Goal: Task Accomplishment & Management: Manage account settings

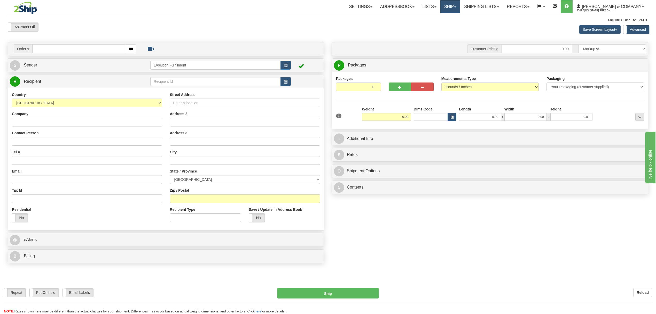
click at [460, 11] on link "Ship" at bounding box center [451, 6] width 20 height 13
click at [460, 27] on link "OnHold / Order Queue" at bounding box center [436, 24] width 47 height 7
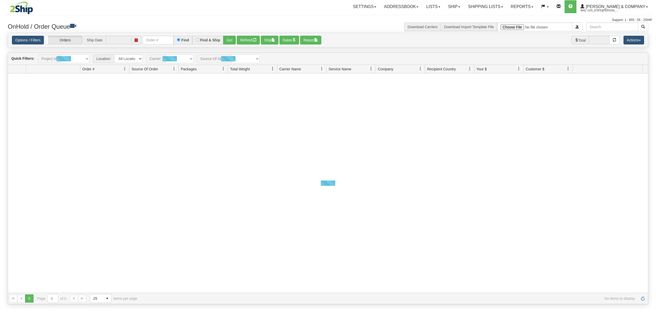
type input "[DATE]"
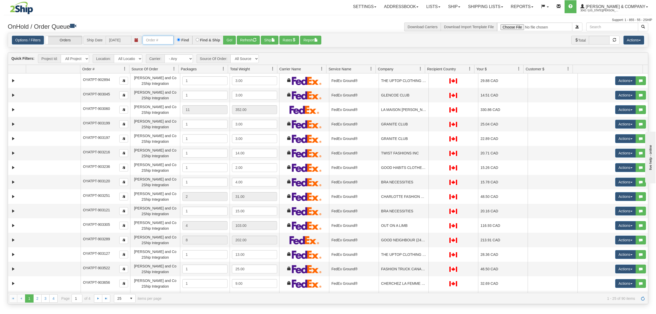
click at [166, 37] on input "text" at bounding box center [158, 40] width 31 height 9
click at [420, 68] on span at bounding box center [421, 69] width 4 height 4
click at [433, 82] on span "Sort Ascending" at bounding box center [439, 81] width 27 height 5
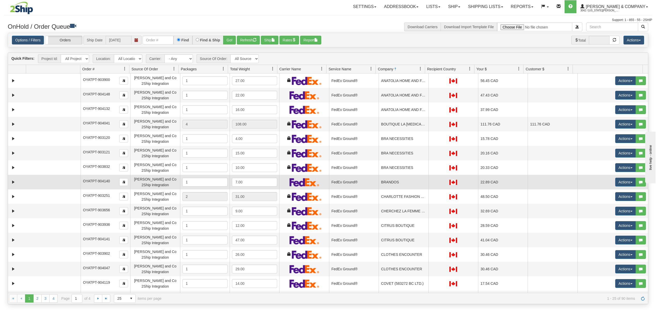
click at [403, 181] on td "BRANDOS" at bounding box center [404, 182] width 50 height 14
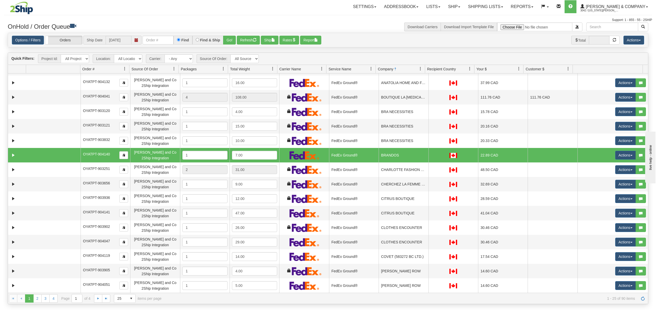
scroll to position [34, 0]
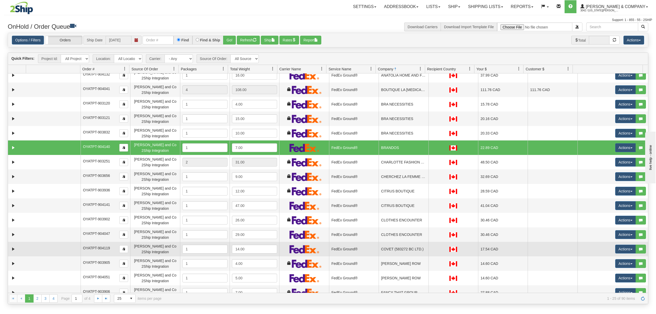
click at [404, 254] on td "COVET (583272 BC LTD.)" at bounding box center [404, 249] width 50 height 14
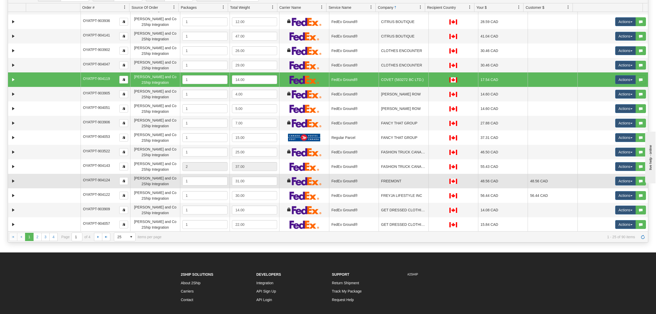
scroll to position [69, 0]
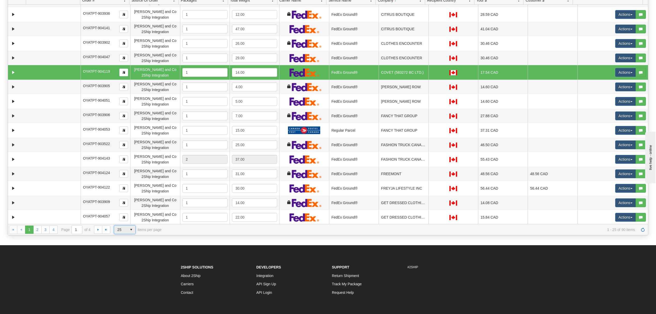
click at [131, 231] on span "select" at bounding box center [131, 229] width 8 height 8
click at [126, 261] on li "100" at bounding box center [124, 260] width 21 height 7
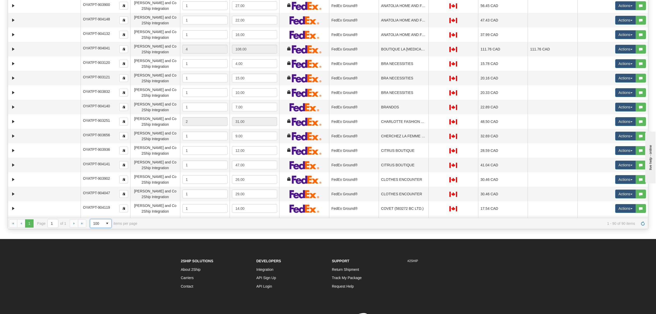
scroll to position [0, 0]
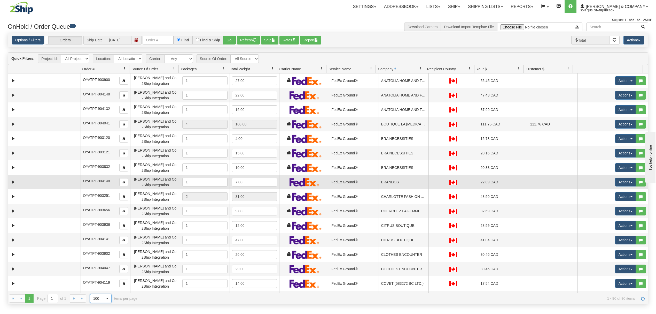
click at [402, 180] on td "BRANDOS" at bounding box center [404, 182] width 50 height 14
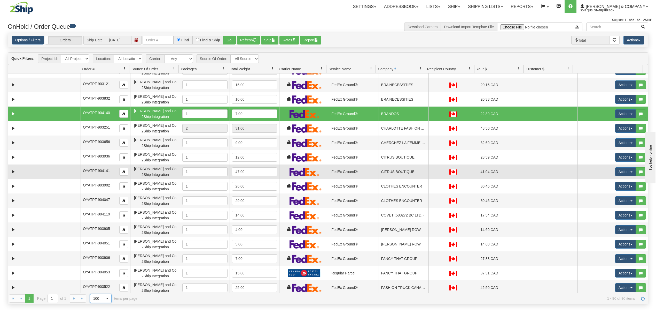
scroll to position [69, 0]
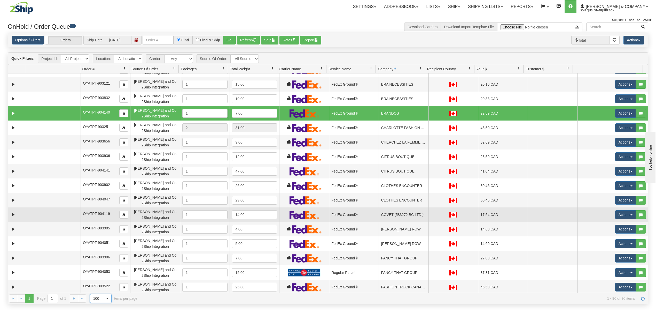
click at [402, 218] on td "COVET (583272 BC LTD.)" at bounding box center [404, 214] width 50 height 14
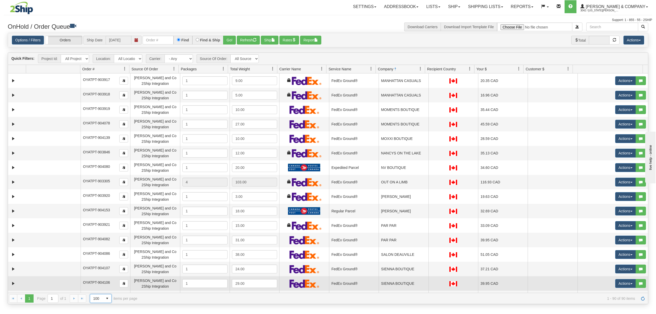
scroll to position [827, 0]
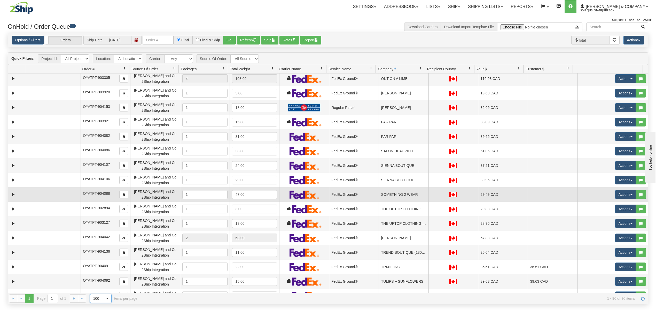
click at [398, 194] on td "SOMETHING 2 WEAR" at bounding box center [404, 194] width 50 height 14
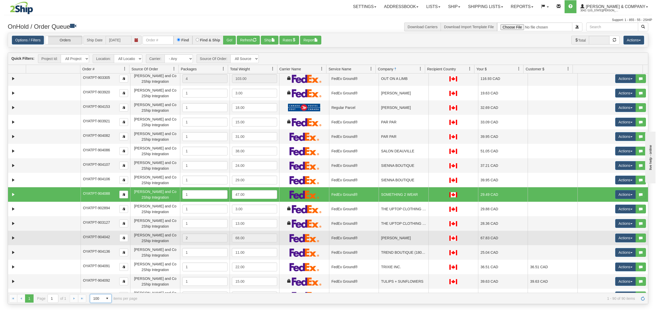
click at [395, 238] on td "TOZZI" at bounding box center [404, 237] width 50 height 14
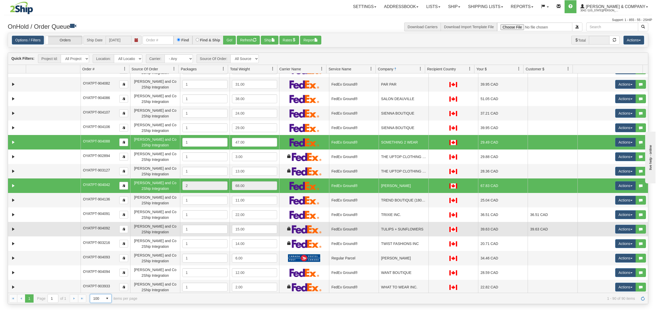
scroll to position [896, 0]
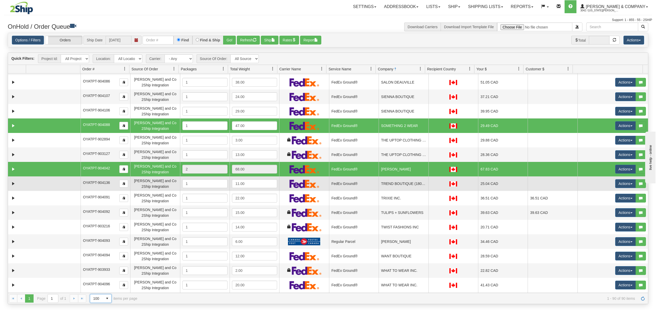
click at [406, 186] on td "TREND BOUTIQUE (1809286 ONT. LTD.)" at bounding box center [404, 183] width 50 height 14
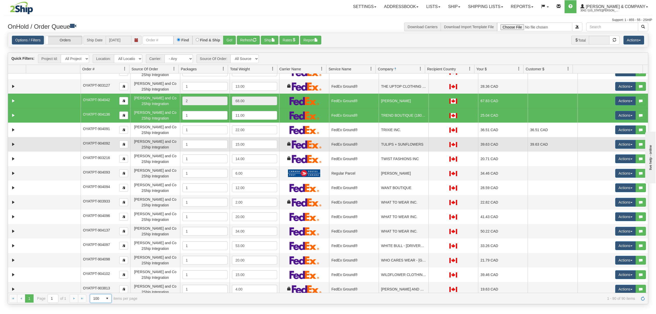
scroll to position [965, 0]
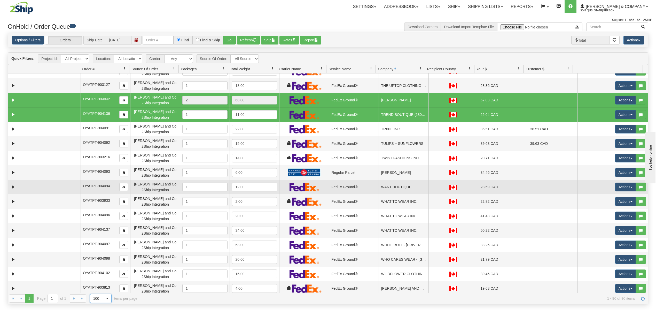
click at [358, 186] on td "FedEx Ground®" at bounding box center [354, 187] width 50 height 14
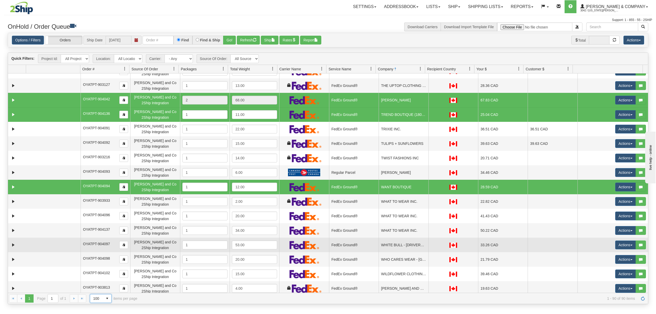
click at [371, 243] on td "FedEx Ground®" at bounding box center [354, 244] width 50 height 14
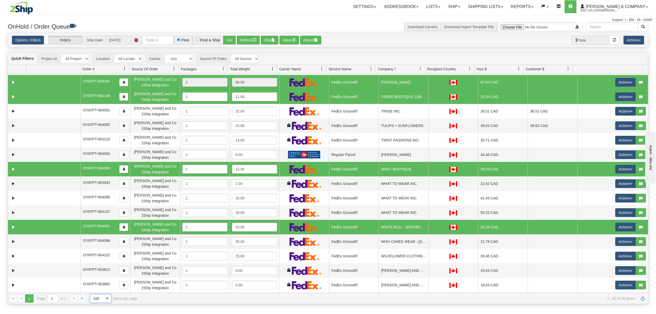
scroll to position [1034, 0]
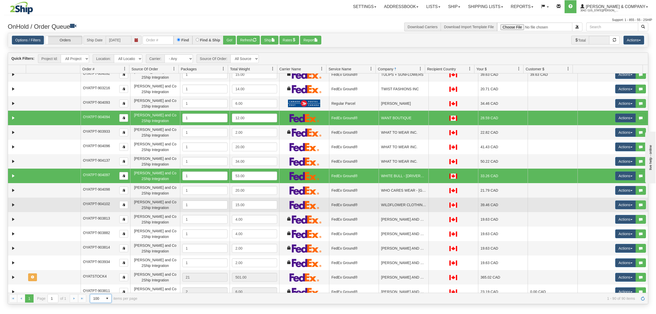
click at [404, 210] on td "WILDFLOWER CLOTHING INC" at bounding box center [404, 204] width 50 height 14
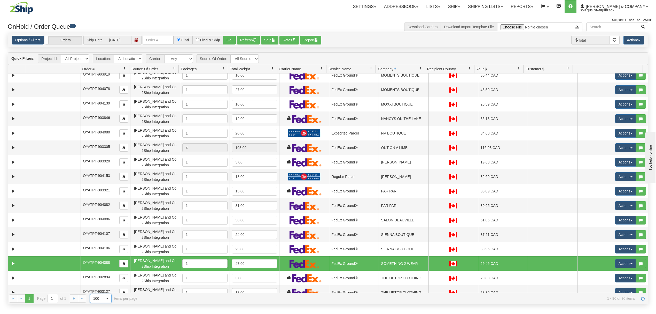
scroll to position [723, 0]
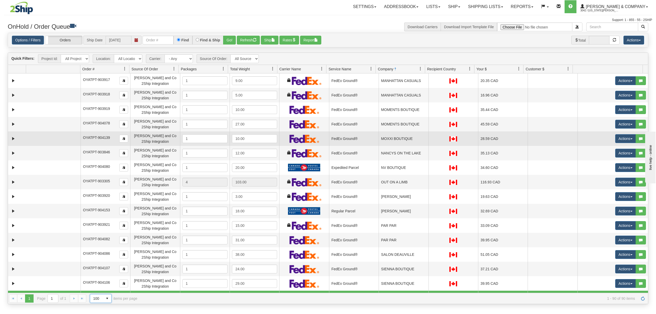
click at [414, 142] on td "MOXXI BOUTIQUE" at bounding box center [404, 138] width 50 height 14
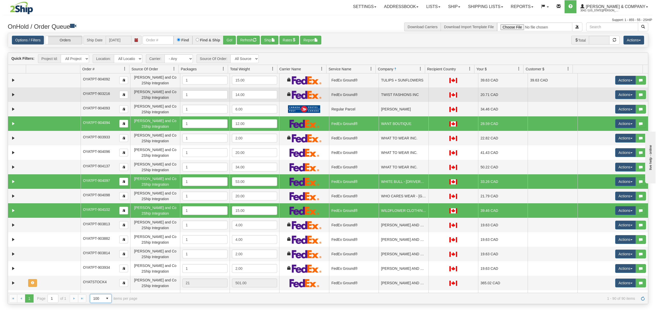
scroll to position [1068, 0]
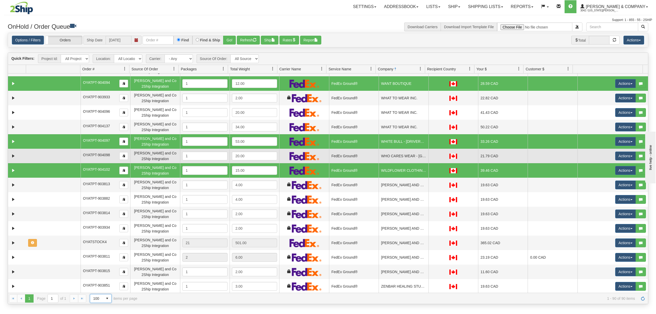
click at [398, 155] on td "WHO CARES WEAR - EAST VILLAGE" at bounding box center [404, 156] width 50 height 14
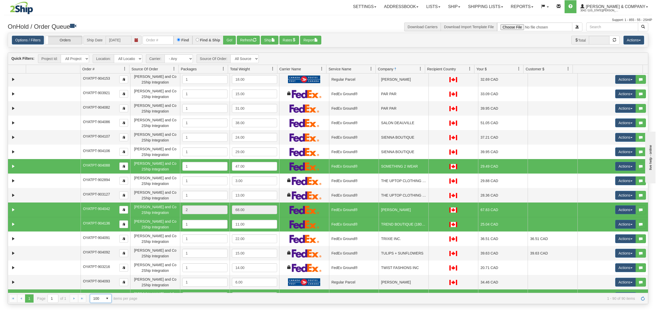
scroll to position [827, 0]
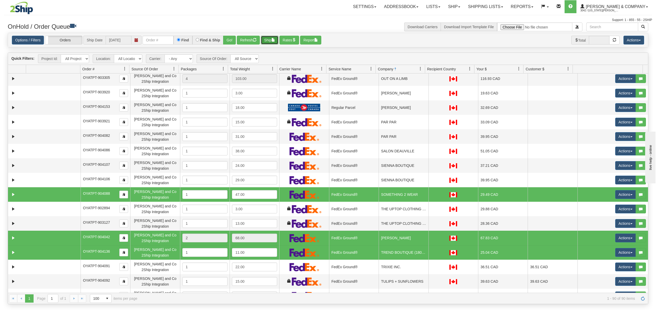
click at [273, 38] on button "Ship" at bounding box center [270, 40] width 18 height 9
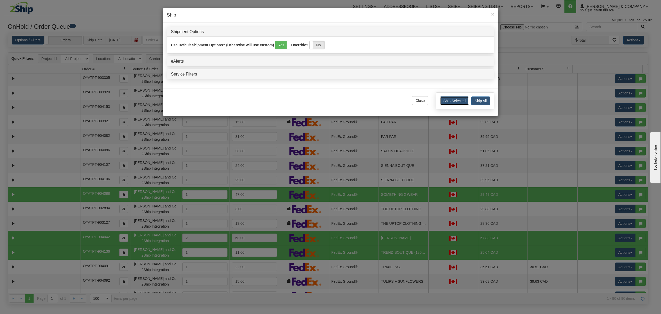
click at [457, 102] on button "Ship Selected" at bounding box center [454, 100] width 29 height 9
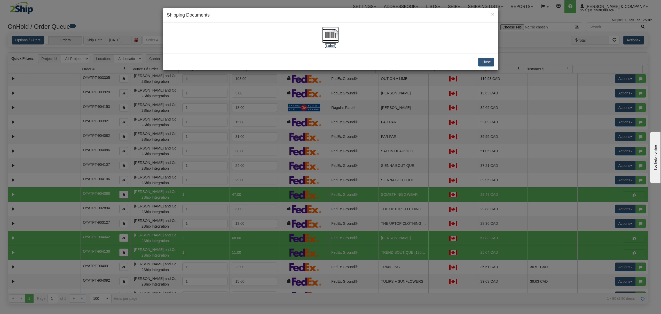
click at [335, 40] on img at bounding box center [330, 35] width 17 height 17
click at [486, 62] on button "Close" at bounding box center [487, 62] width 16 height 9
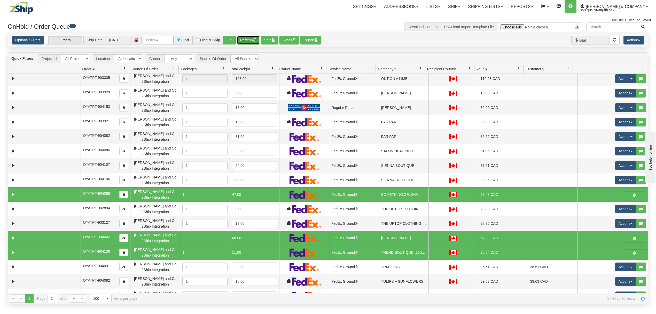
click at [257, 39] on span "button" at bounding box center [255, 40] width 4 height 4
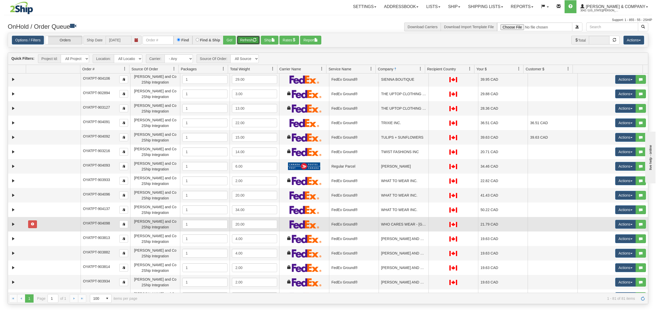
scroll to position [952, 0]
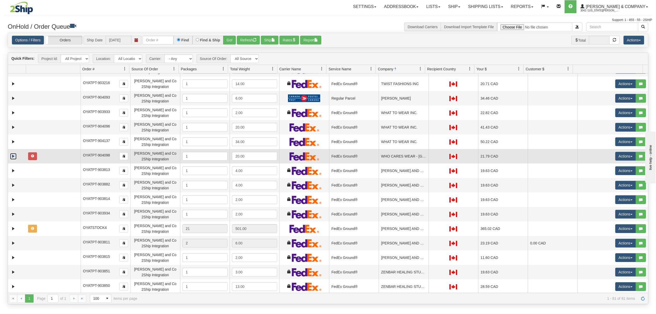
click at [16, 157] on link "Expand" at bounding box center [13, 156] width 6 height 6
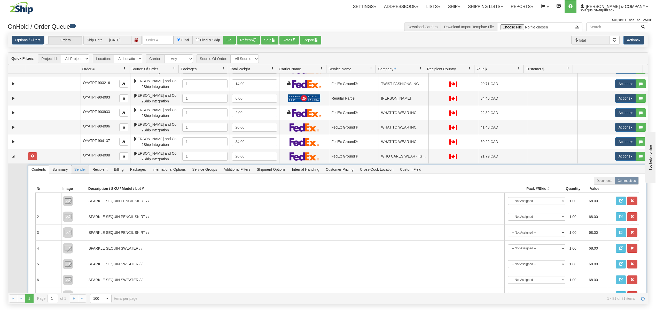
click at [102, 169] on span "Recipient" at bounding box center [99, 169] width 21 height 8
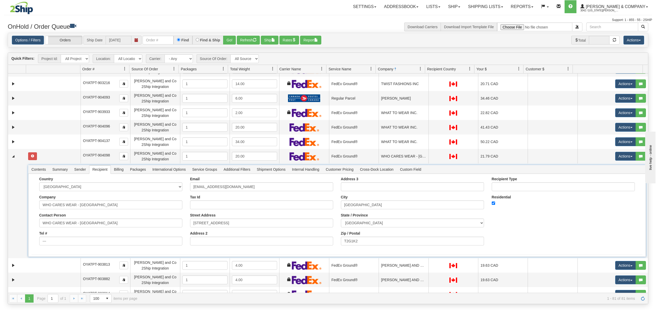
scroll to position [985, 0]
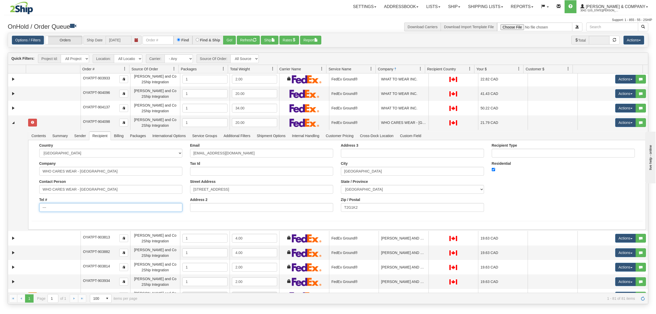
drag, startPoint x: 72, startPoint y: 211, endPoint x: 7, endPoint y: 213, distance: 64.1
click at [8, 213] on div "Quick Filters: Project Id: All Projects Location: All Locations Evolution Fulfi…" at bounding box center [328, 177] width 641 height 251
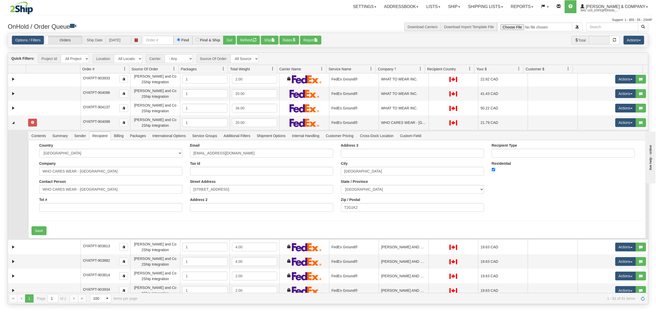
click at [24, 224] on td at bounding box center [17, 185] width 18 height 110
click at [35, 227] on button "Save" at bounding box center [39, 230] width 15 height 9
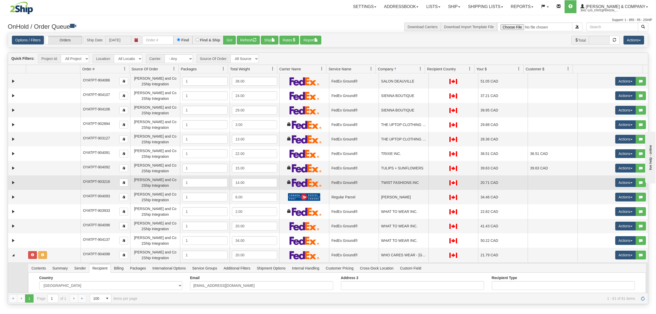
scroll to position [882, 0]
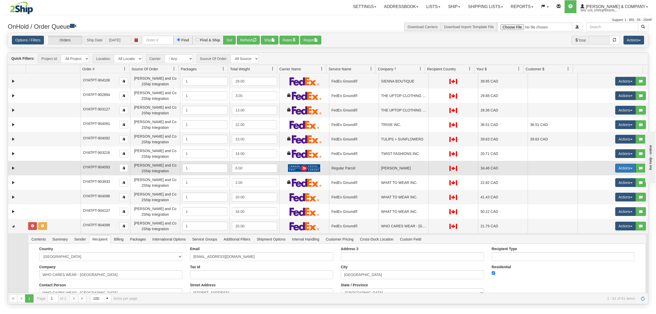
click at [616, 166] on button "Actions" at bounding box center [625, 168] width 21 height 9
click at [601, 190] on span "Rate All Services" at bounding box center [615, 191] width 31 height 4
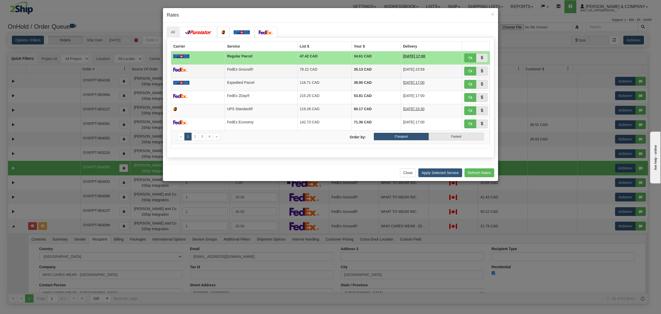
click at [287, 74] on td "FedEx Ground®" at bounding box center [261, 70] width 73 height 13
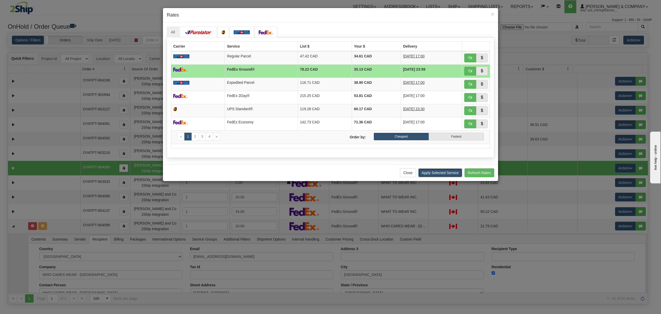
click at [450, 174] on button "Apply Selected Service" at bounding box center [441, 172] width 44 height 9
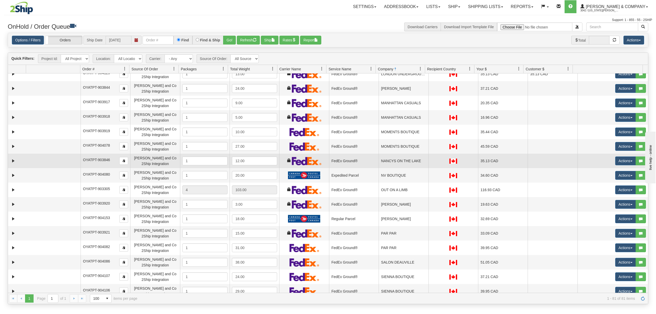
scroll to position [675, 0]
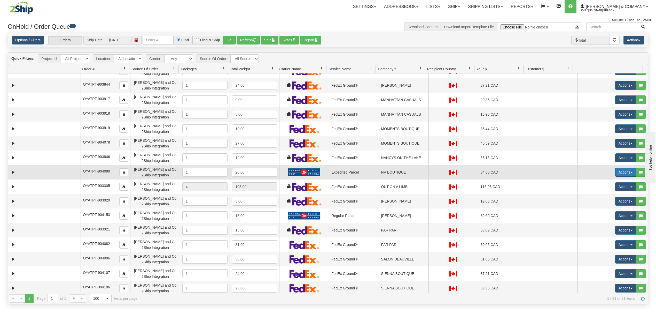
click at [619, 172] on button "Actions" at bounding box center [625, 172] width 21 height 9
click at [600, 197] on link "Rate All Services" at bounding box center [615, 195] width 41 height 7
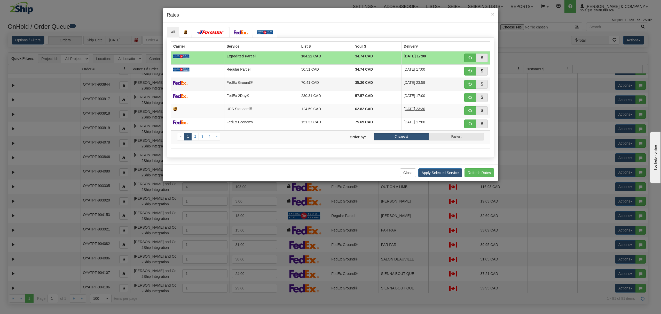
click at [331, 79] on td "70.41 CAD" at bounding box center [326, 84] width 54 height 13
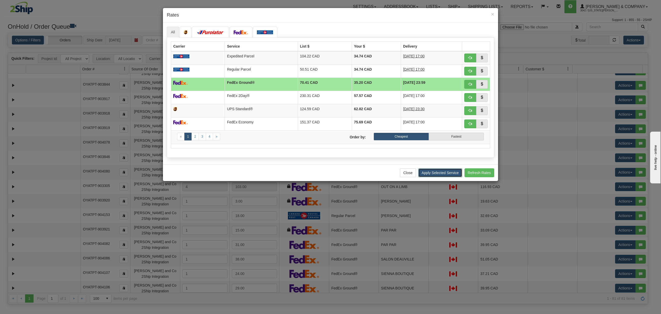
click at [448, 173] on button "Apply Selected Service" at bounding box center [441, 172] width 44 height 9
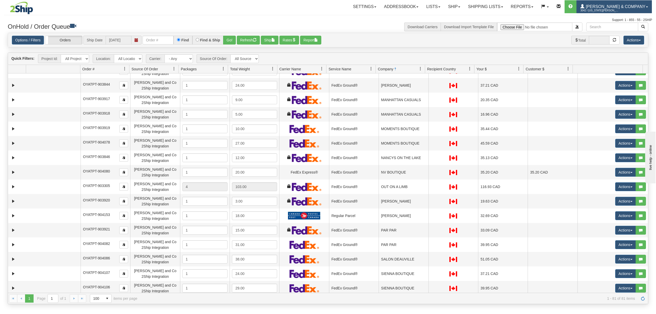
click at [619, 9] on span "3042 / [US_STATE][PERSON_NAME]" at bounding box center [600, 10] width 39 height 5
click at [628, 32] on link "LOG OUT" at bounding box center [626, 31] width 52 height 7
